Goal: Information Seeking & Learning: Learn about a topic

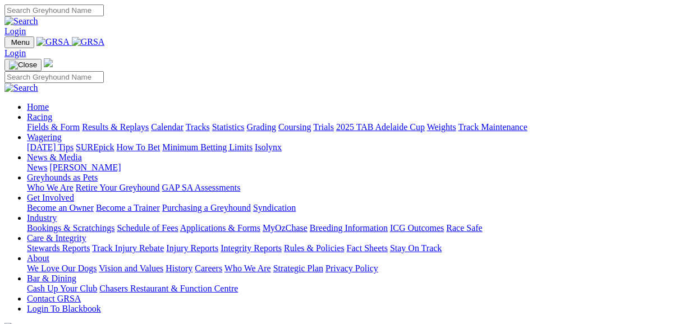
click at [51, 122] on link "Fields & Form" at bounding box center [53, 127] width 53 height 10
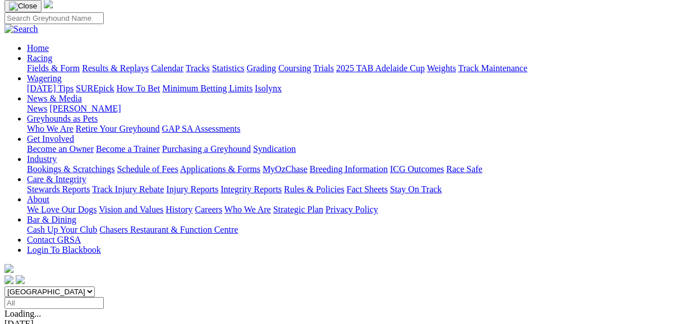
scroll to position [90, 0]
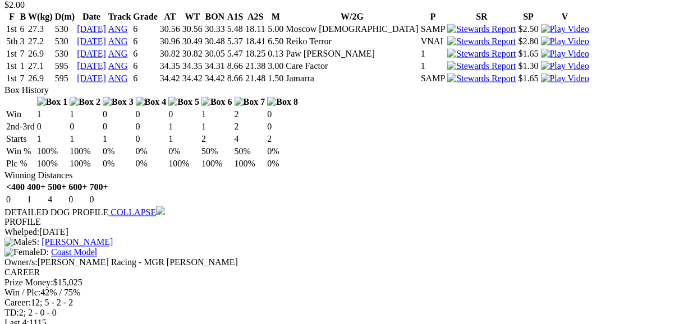
scroll to position [1212, 0]
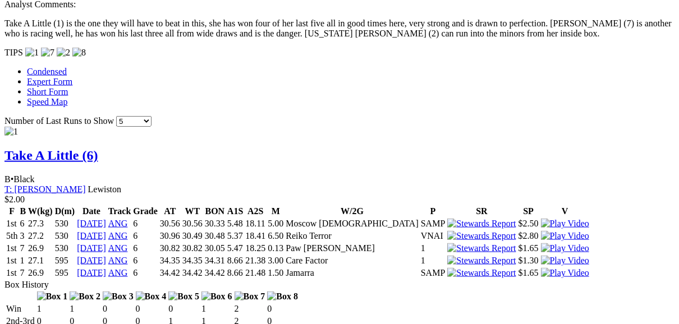
scroll to position [988, 0]
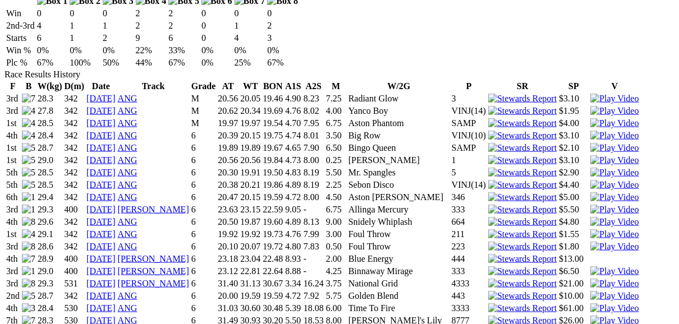
scroll to position [853, 0]
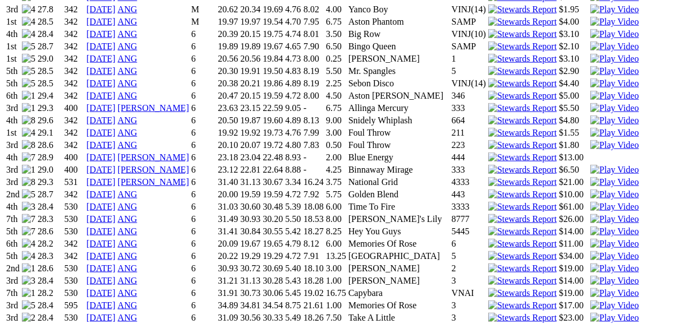
click at [590, 301] on img at bounding box center [614, 306] width 48 height 10
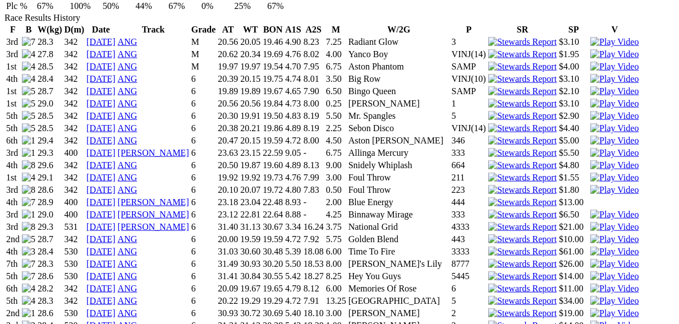
scroll to position [763, 0]
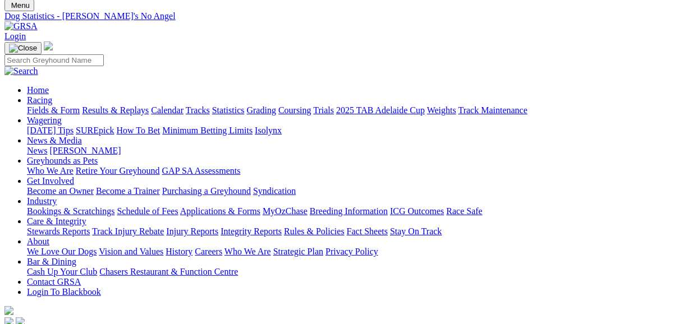
scroll to position [0, 0]
